Goal: Navigation & Orientation: Understand site structure

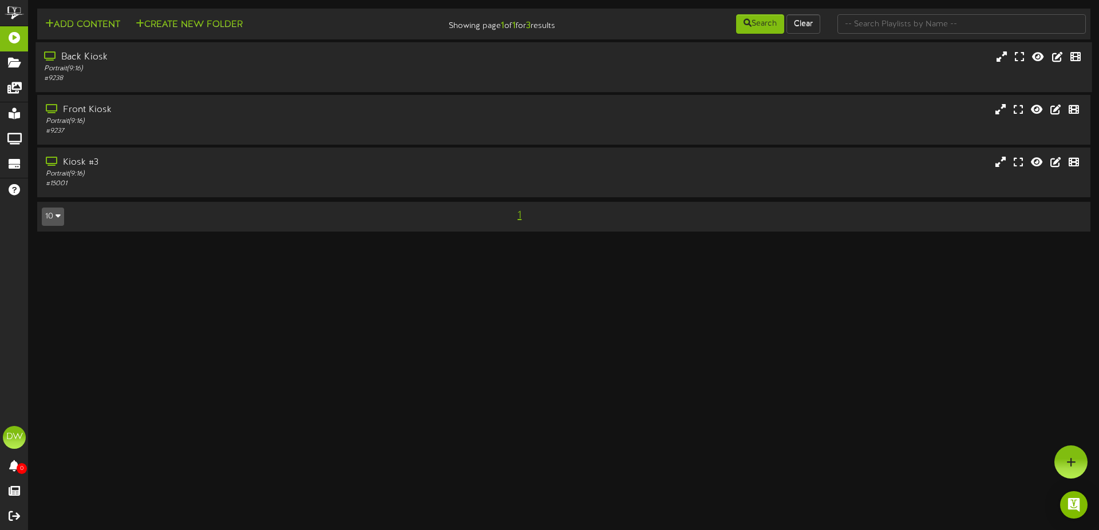
click at [94, 58] on div "Back Kiosk" at bounding box center [255, 57] width 423 height 13
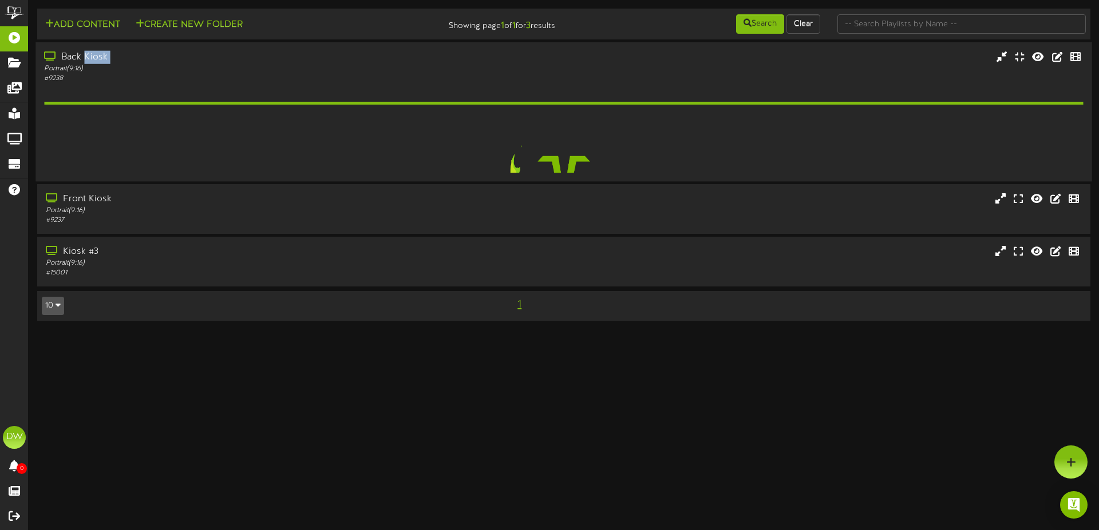
click at [94, 58] on div "Back Kiosk" at bounding box center [255, 57] width 423 height 13
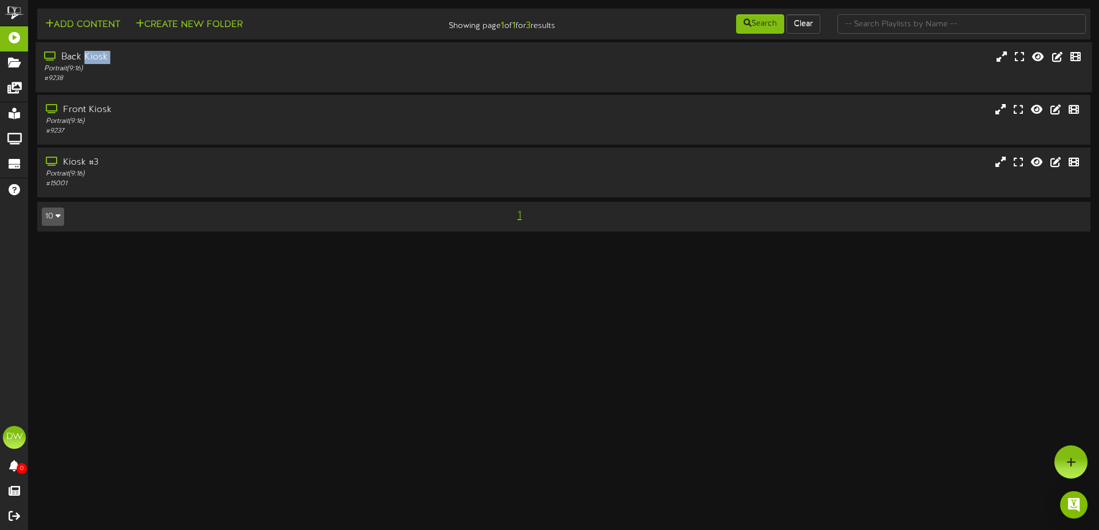
click at [94, 57] on div "Back Kiosk" at bounding box center [255, 57] width 423 height 13
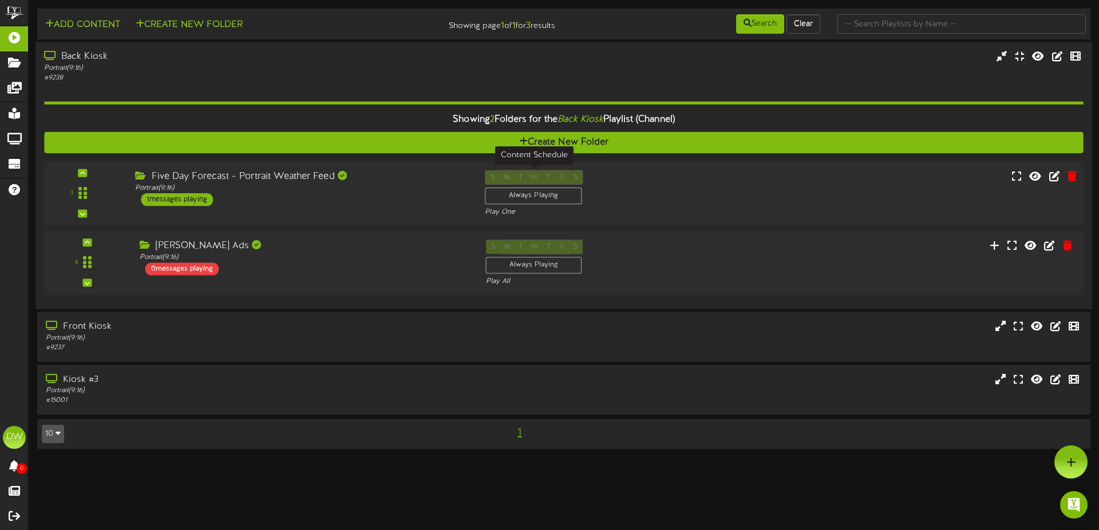
click at [527, 192] on div "Always Playing" at bounding box center [533, 196] width 97 height 17
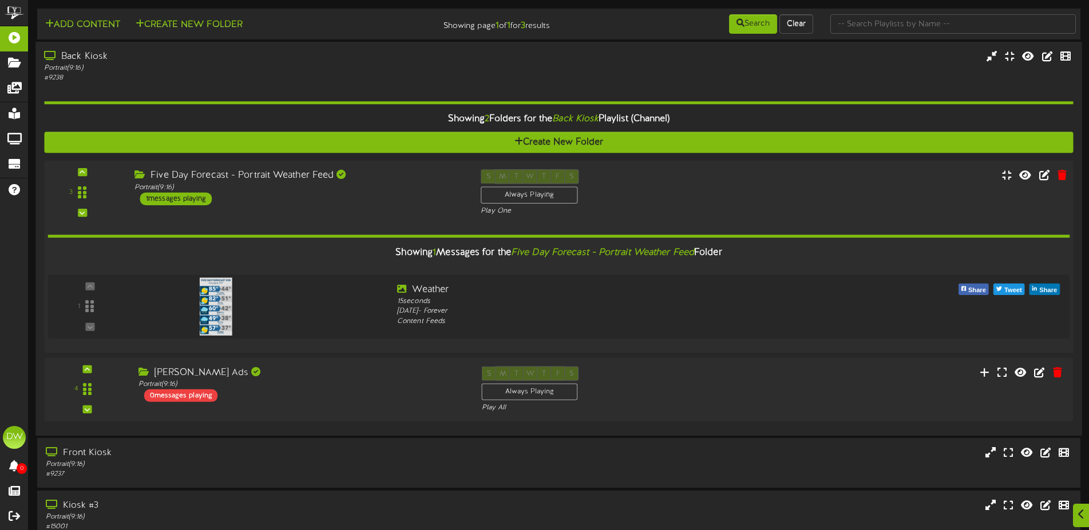
scroll to position [57, 0]
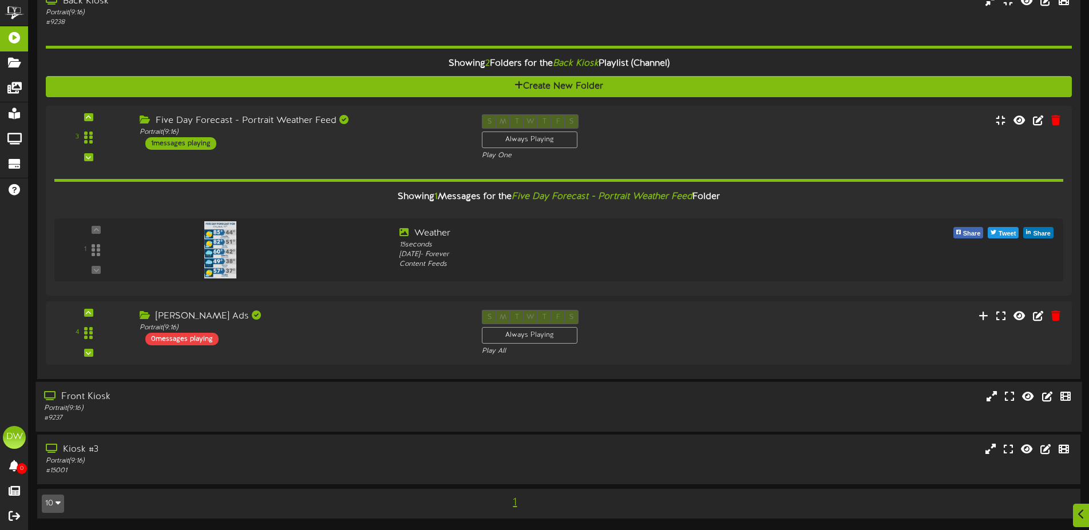
click at [158, 403] on div "Front Kiosk" at bounding box center [253, 397] width 419 height 13
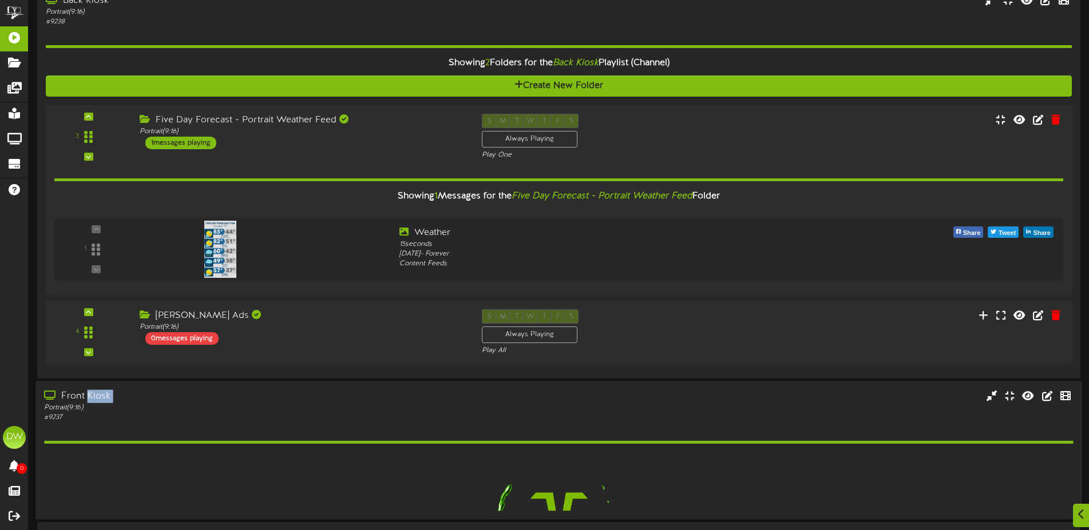
click at [158, 403] on div "Front Kiosk" at bounding box center [253, 396] width 419 height 13
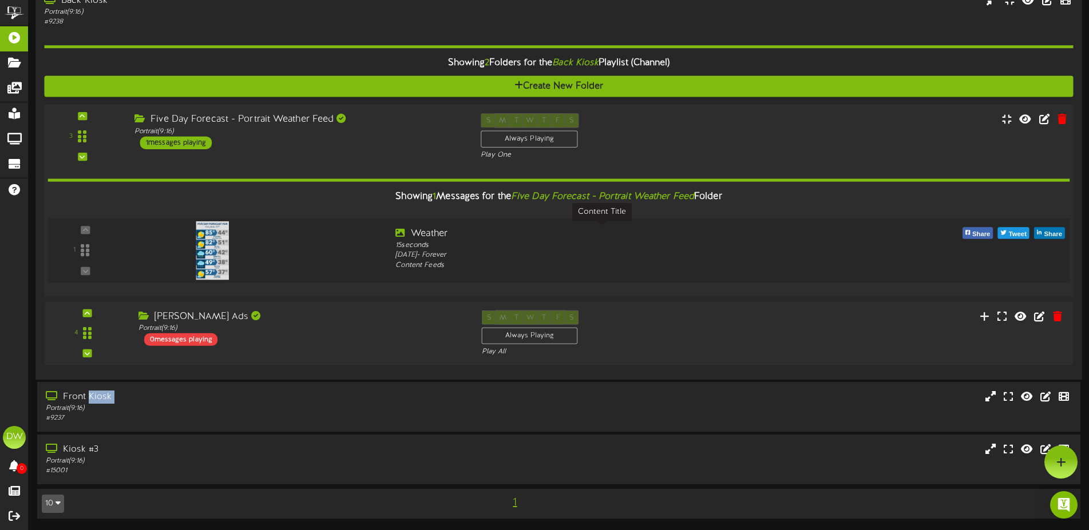
scroll to position [0, 0]
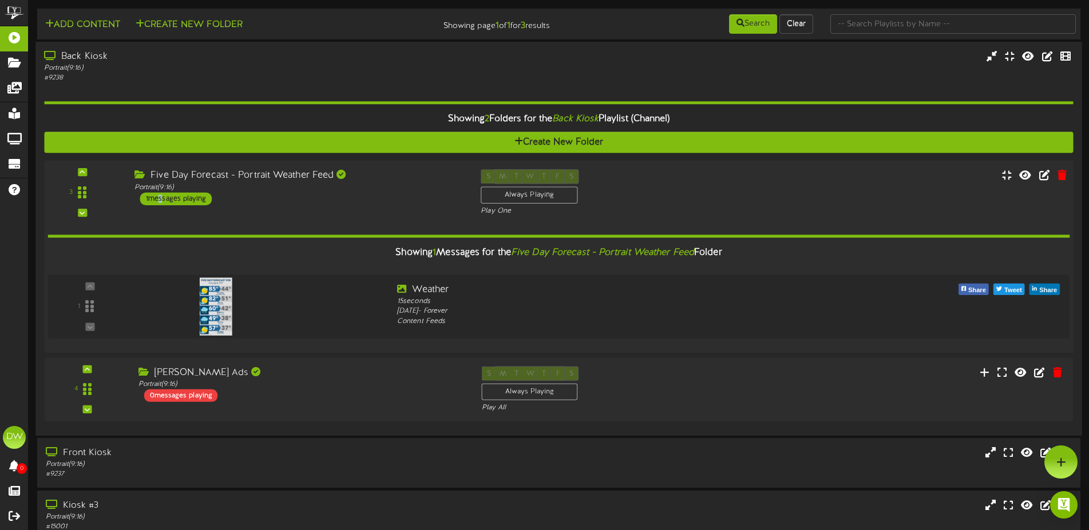
click at [160, 196] on div "1 messages playing" at bounding box center [176, 198] width 72 height 13
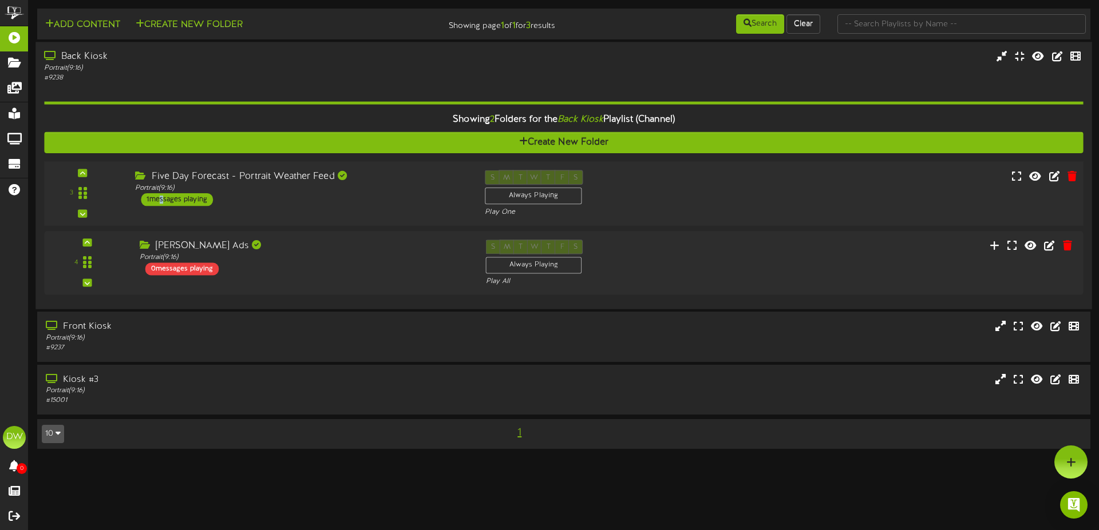
click at [162, 197] on div "1 messages playing" at bounding box center [177, 199] width 72 height 13
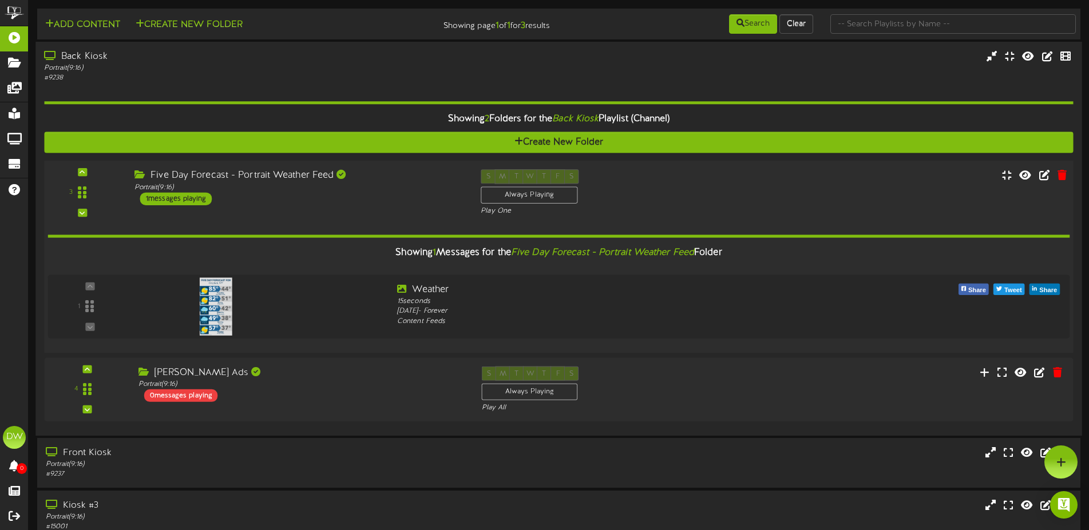
click at [162, 197] on div "1 messages playing" at bounding box center [176, 198] width 72 height 13
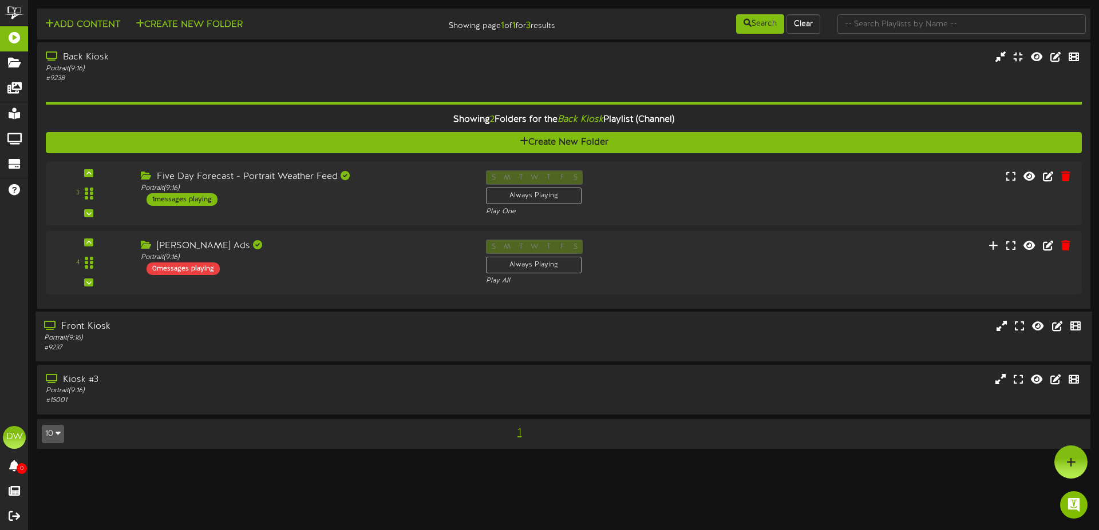
click at [157, 340] on div "Portrait ( 9:16 )" at bounding box center [255, 339] width 423 height 10
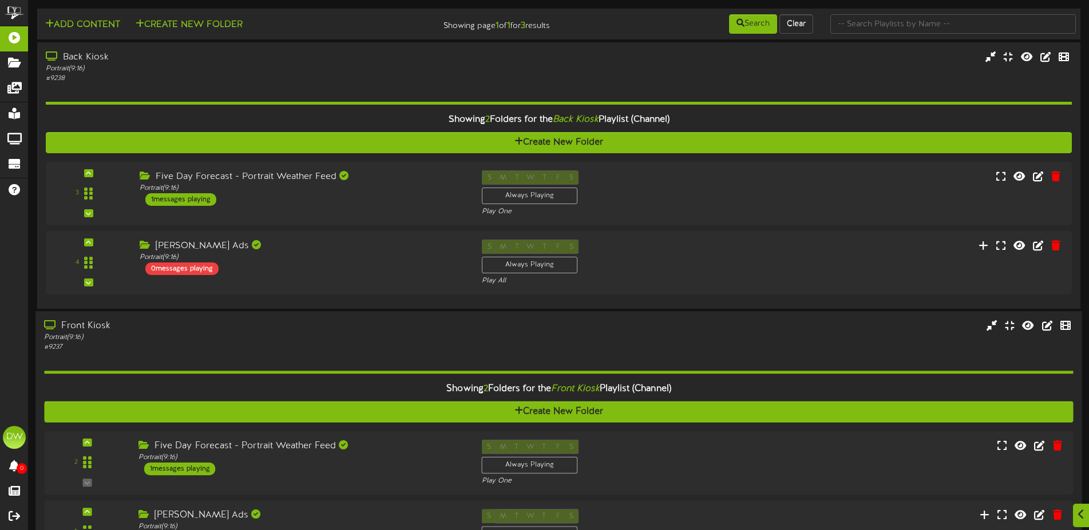
scroll to position [147, 0]
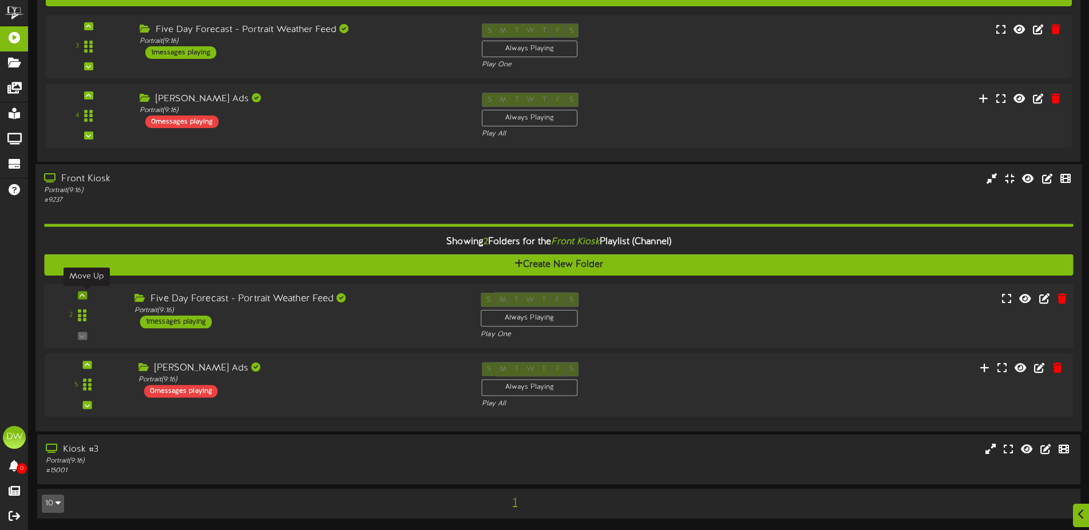
click at [86, 299] on div at bounding box center [82, 296] width 9 height 8
click at [83, 296] on icon at bounding box center [82, 296] width 5 height 6
click at [85, 340] on div "2" at bounding box center [558, 316] width 1039 height 65
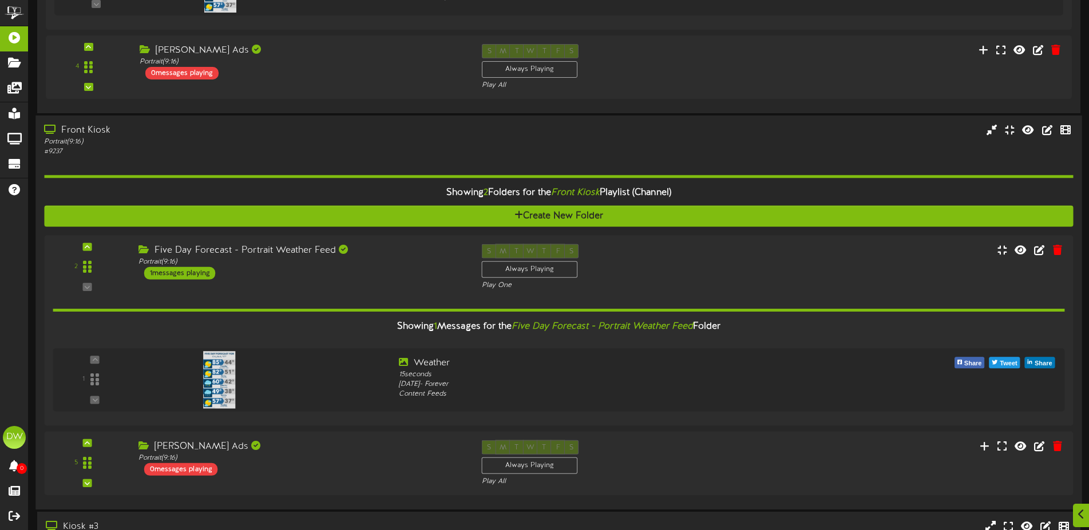
scroll to position [400, 0]
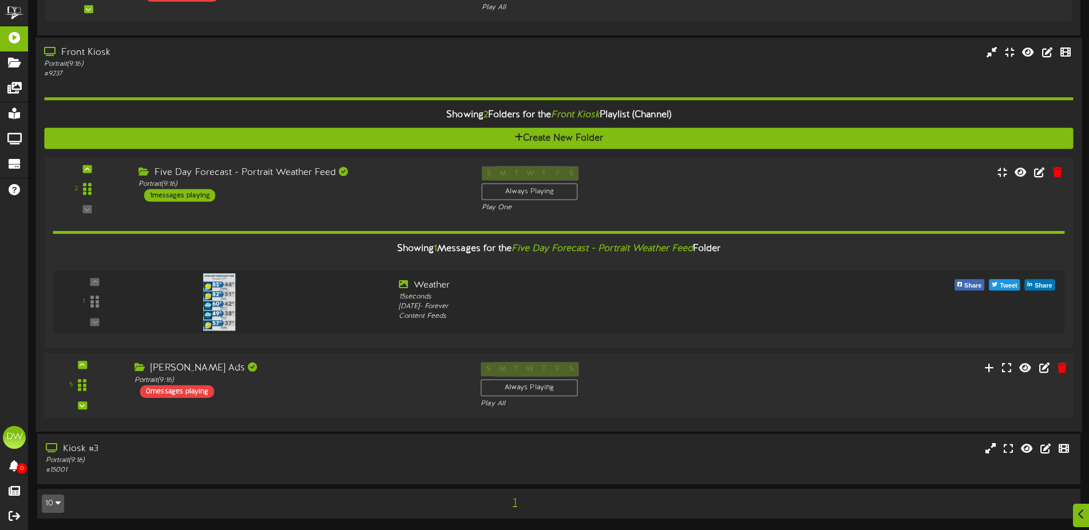
click at [189, 365] on div "Lynns Ads" at bounding box center [298, 368] width 329 height 13
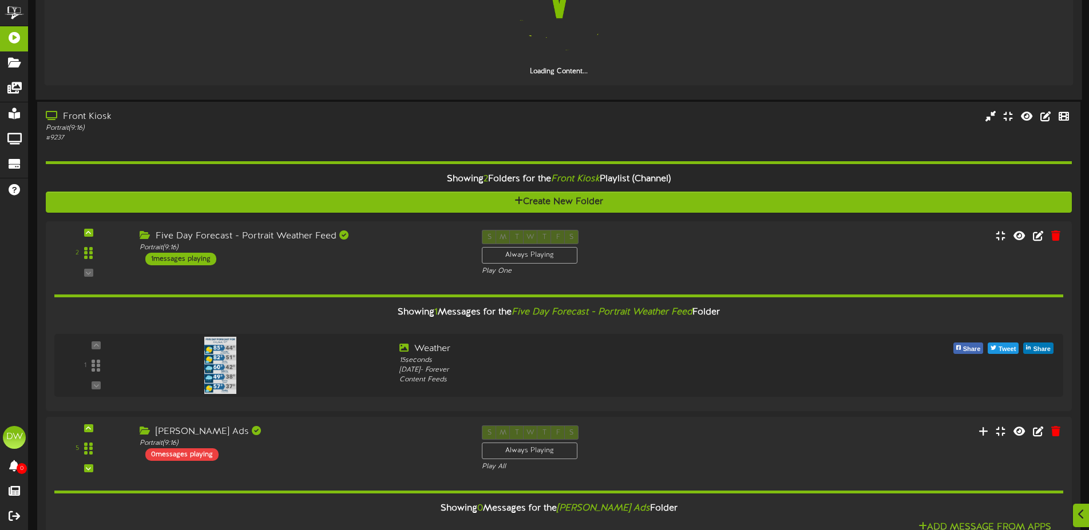
scroll to position [681, 0]
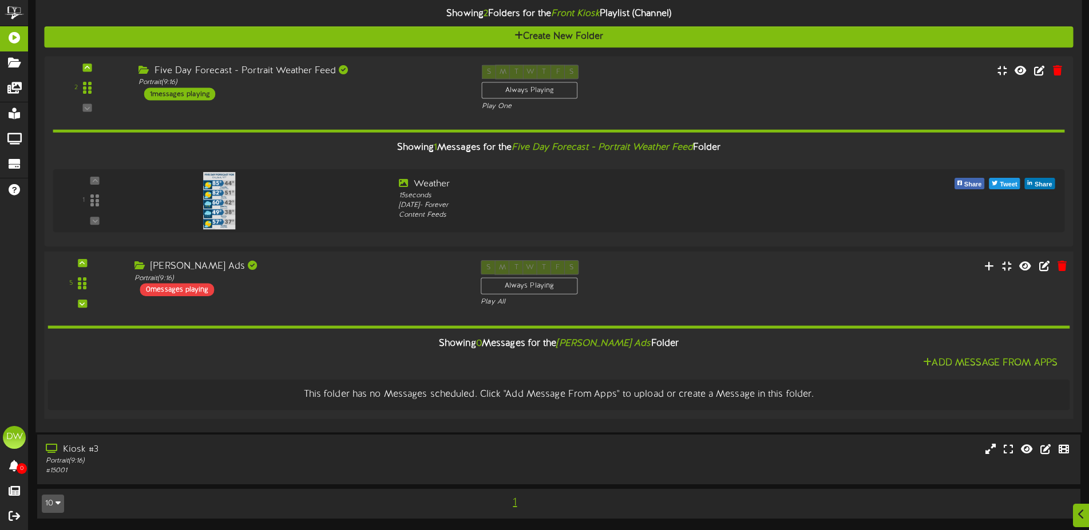
click at [601, 343] on icon "Lynns Ads" at bounding box center [603, 344] width 94 height 10
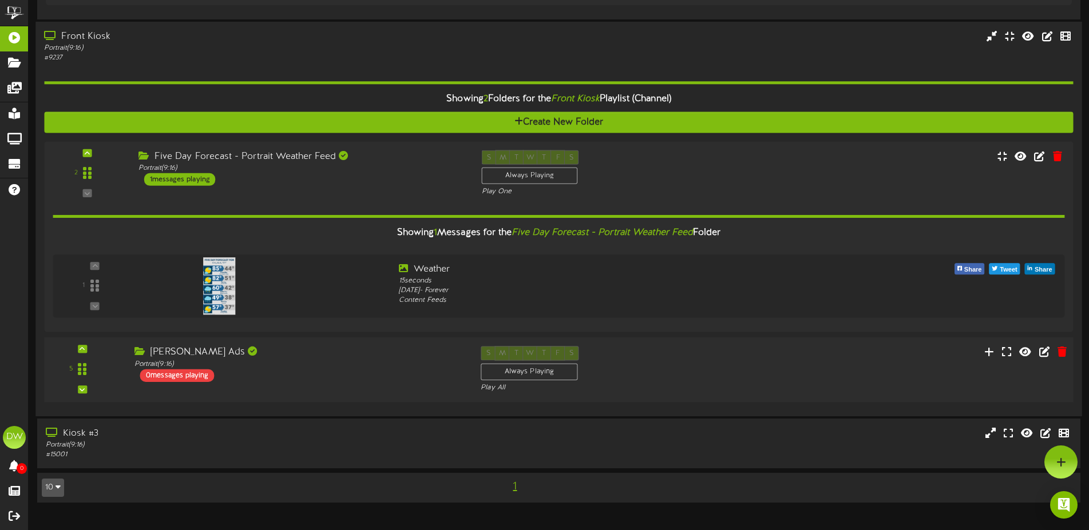
scroll to position [417, 0]
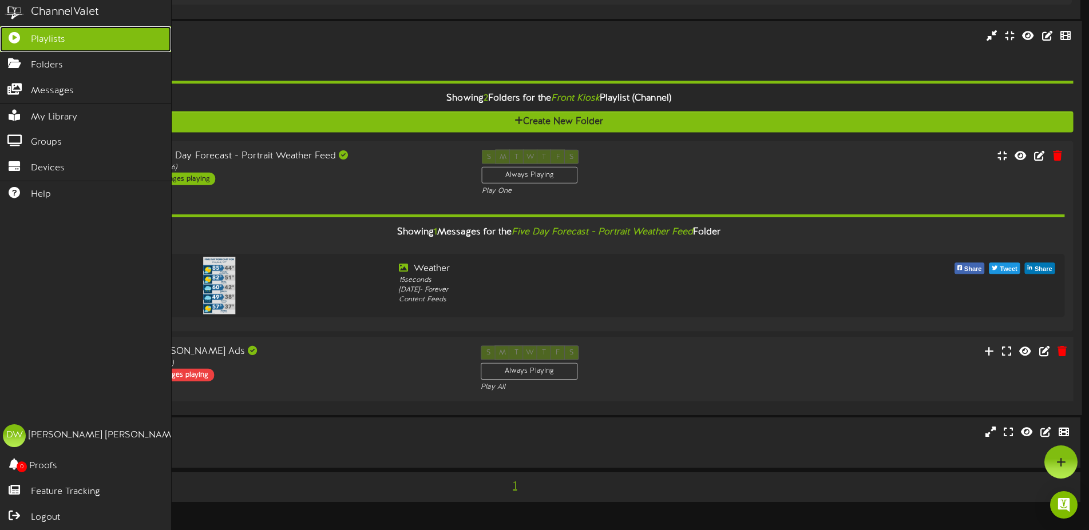
click at [32, 31] on link "Playlists" at bounding box center [85, 39] width 171 height 26
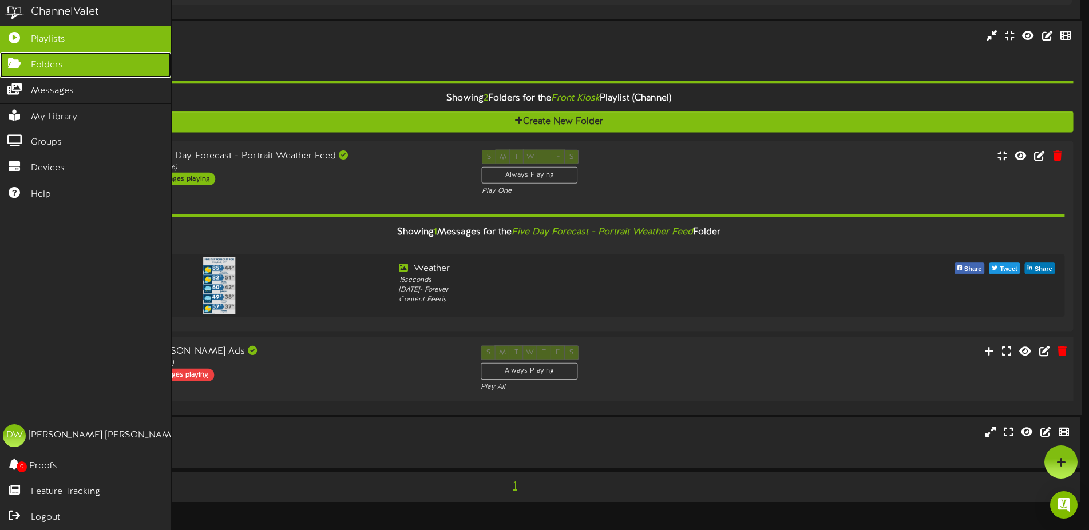
click at [37, 64] on span "Folders" at bounding box center [47, 65] width 32 height 13
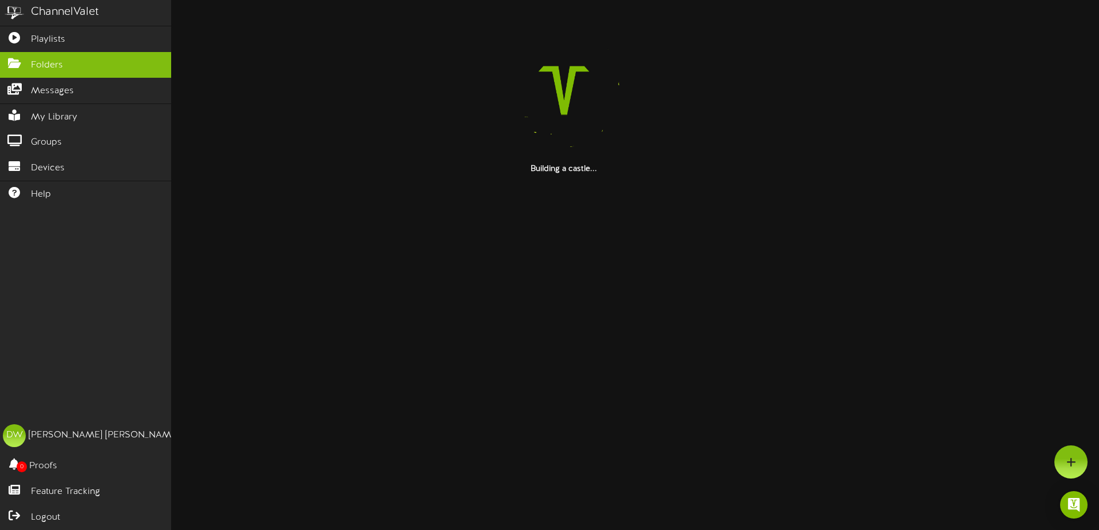
click at [90, 376] on div "ChannelValet Playlists Folders Messages My Library Groups Devices Help DW Doyal…" at bounding box center [86, 265] width 172 height 530
click at [35, 190] on span "Help" at bounding box center [41, 194] width 20 height 13
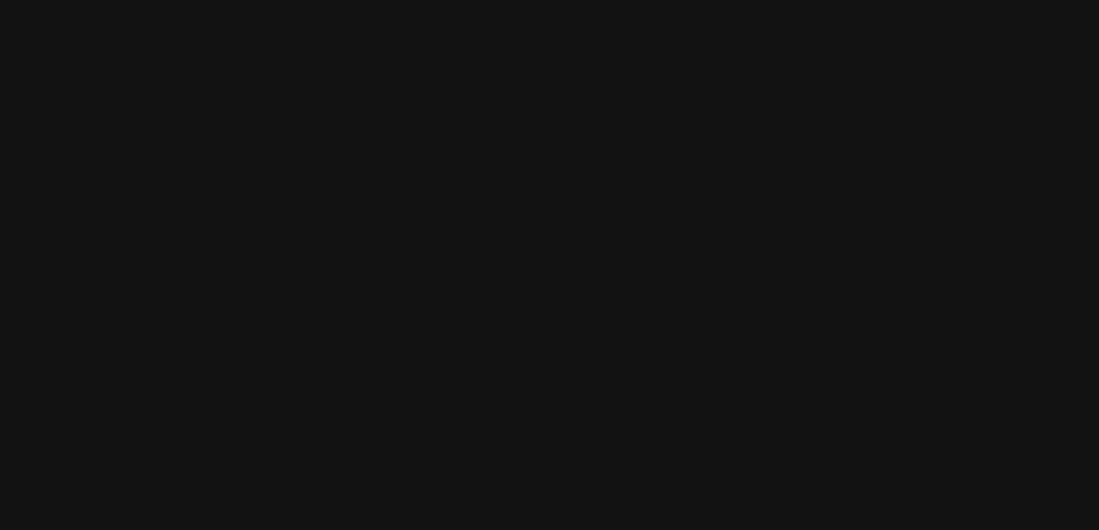
click at [446, 0] on html at bounding box center [549, 0] width 1099 height 0
